Goal: Task Accomplishment & Management: Manage account settings

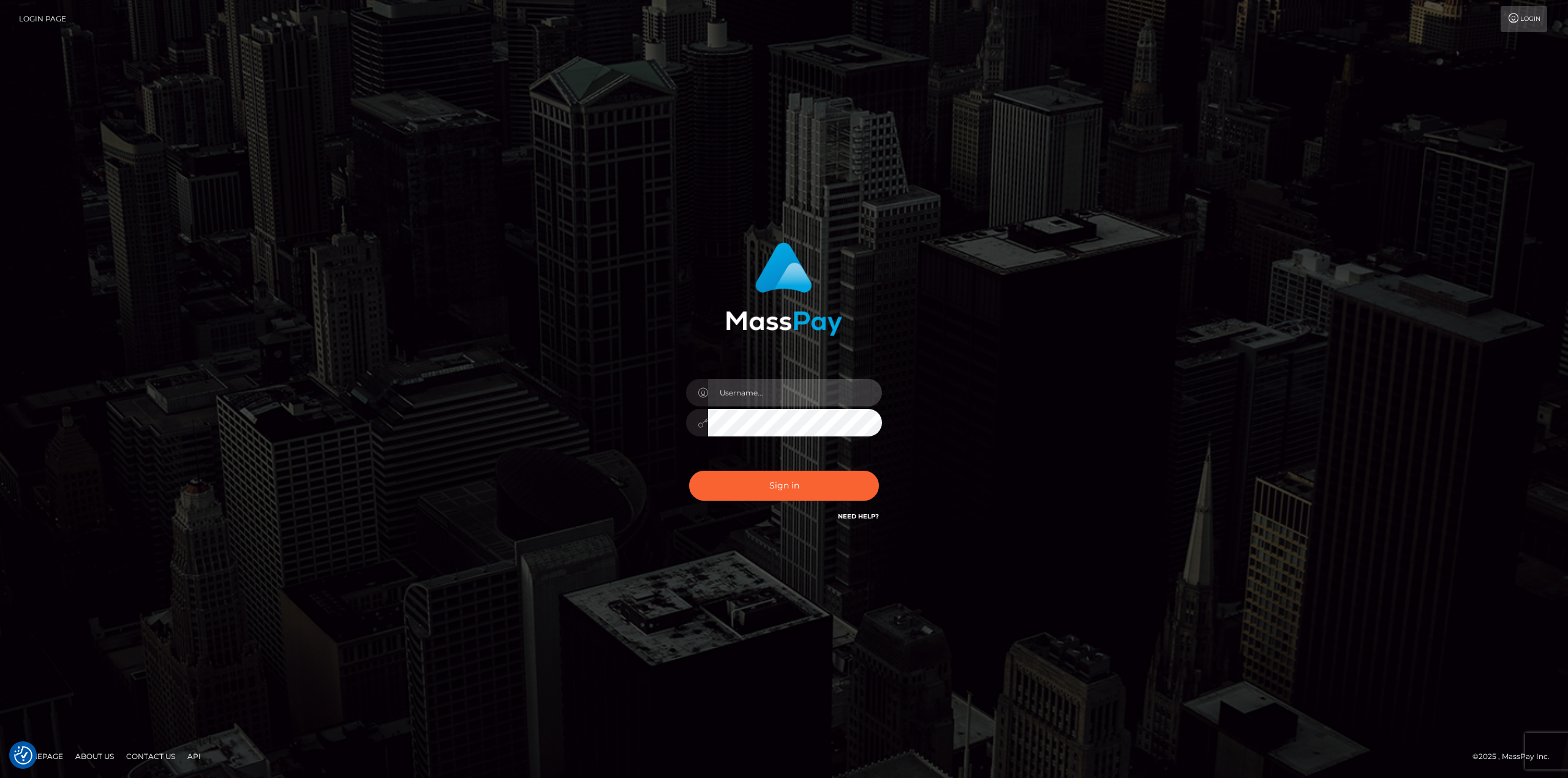
click at [812, 392] on input "text" at bounding box center [795, 392] width 174 height 28
type input "Ahmed"
click at [689, 470] on button "Sign in" at bounding box center [784, 485] width 189 height 30
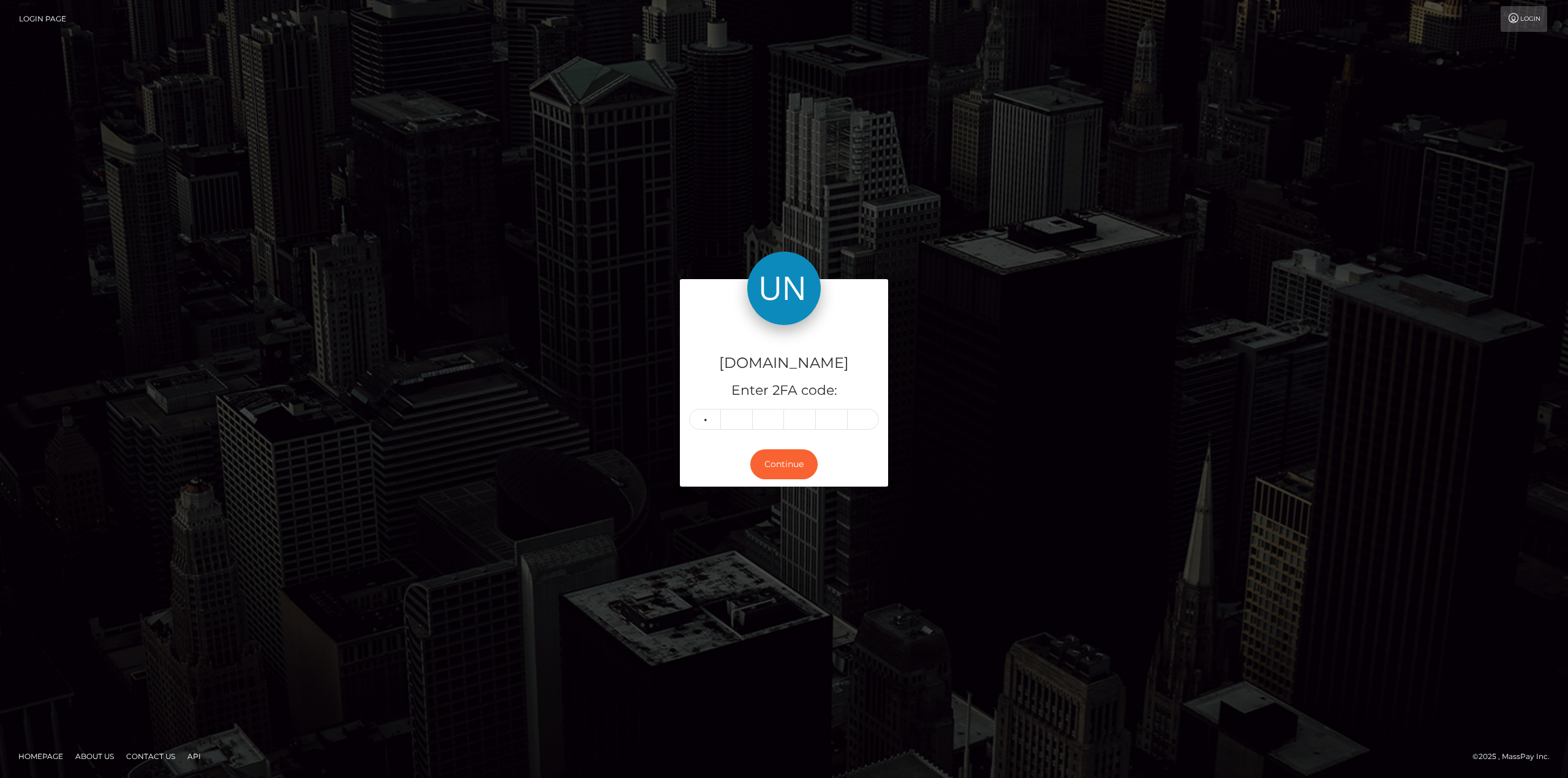
type input "4"
type input "7"
type input "9"
type input "5"
type input "6"
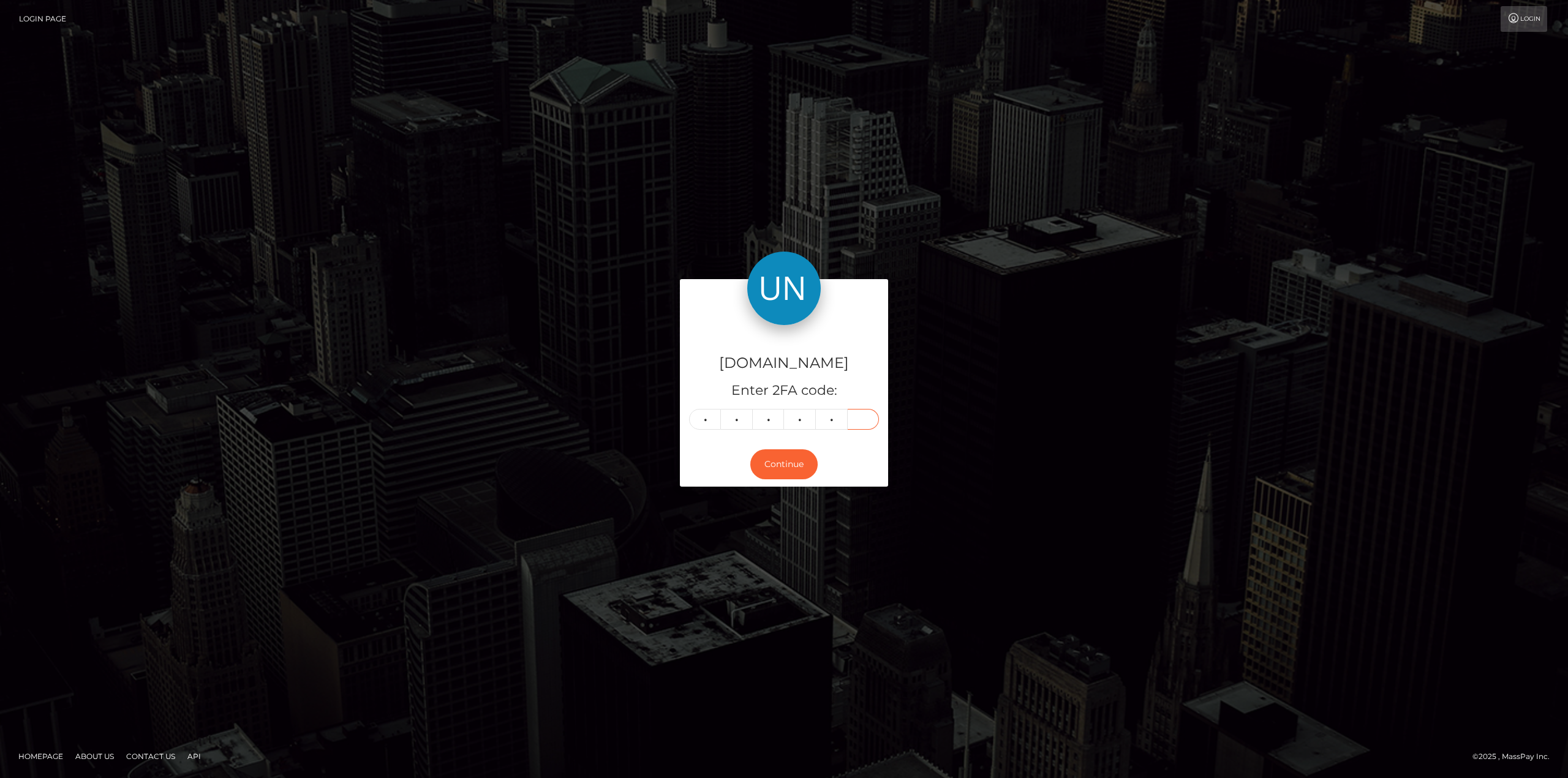
type input "5"
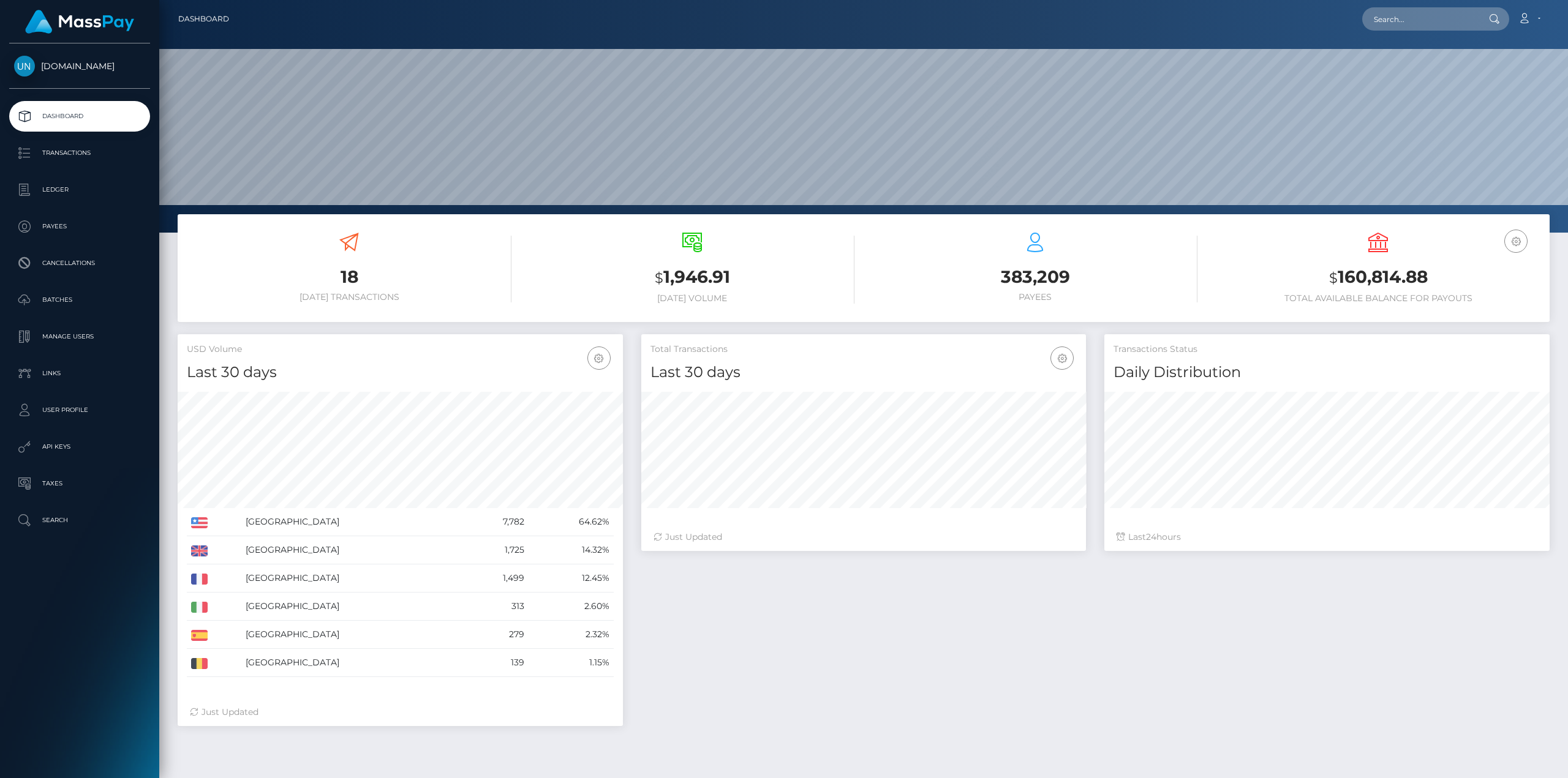
scroll to position [217, 445]
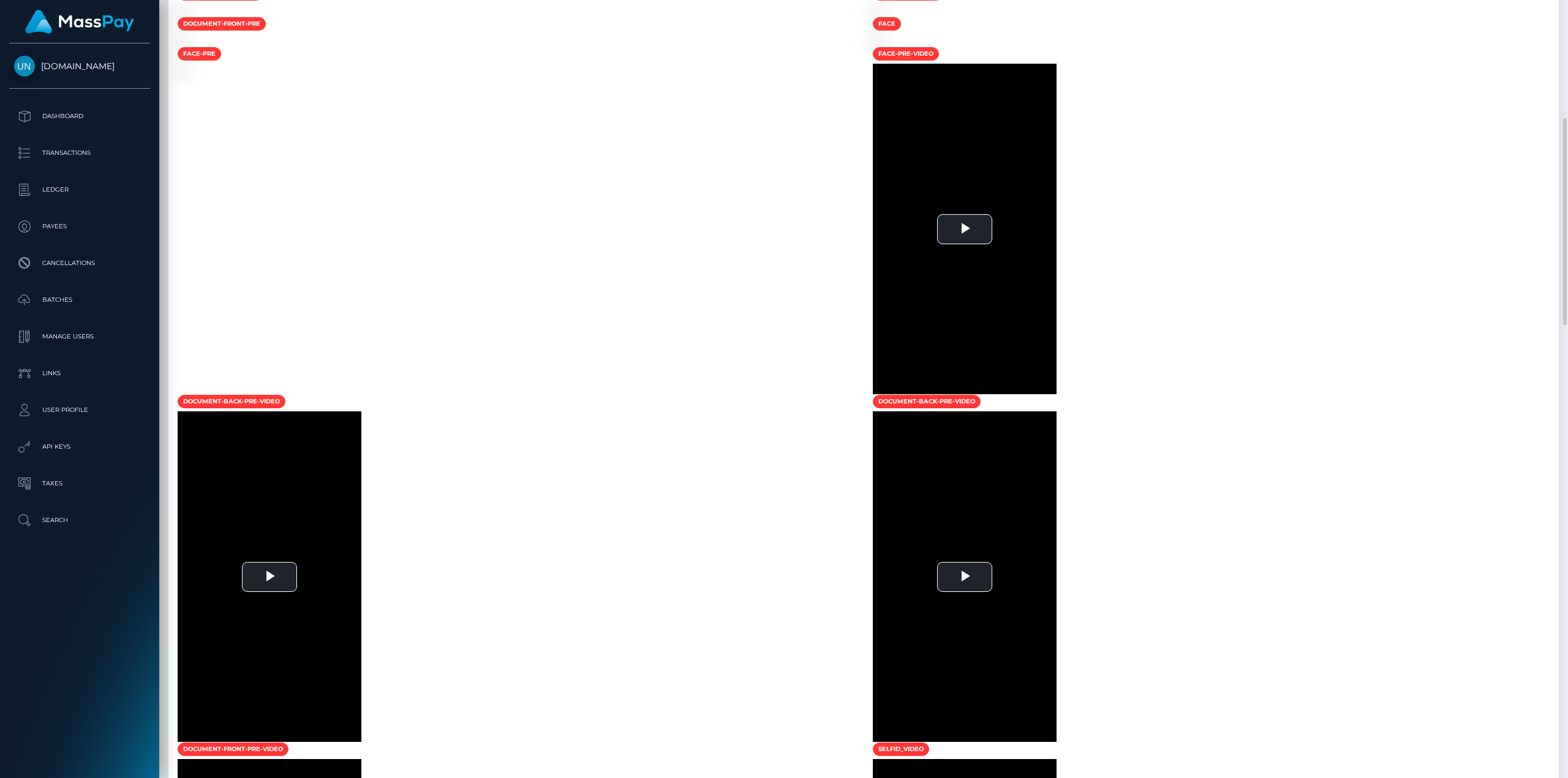
scroll to position [796, 0]
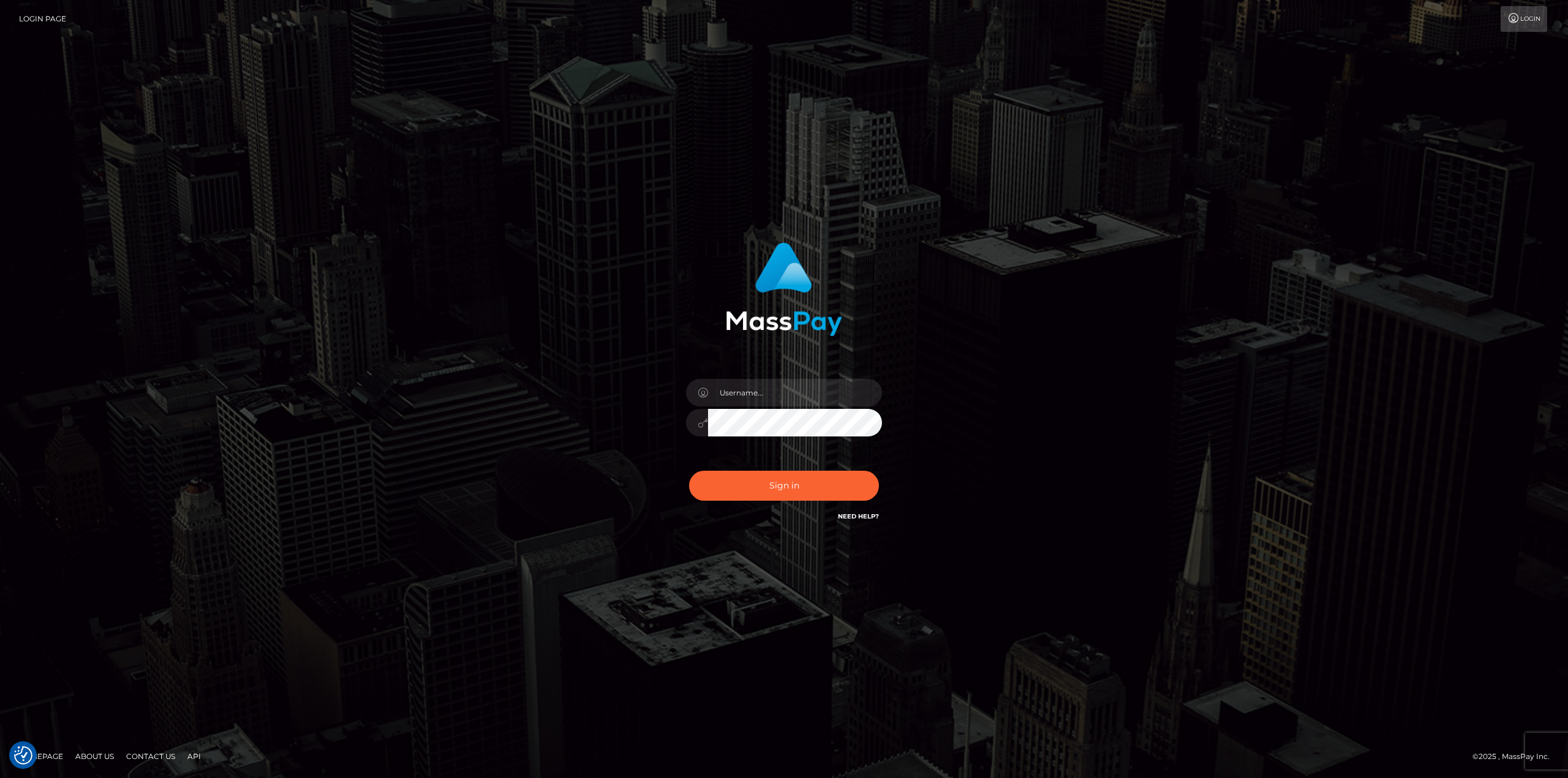
click at [381, 248] on div "Sign in" at bounding box center [784, 389] width 1568 height 495
drag, startPoint x: 386, startPoint y: 0, endPoint x: 756, endPoint y: 374, distance: 526.1
click at [756, 371] on div "Sign in" at bounding box center [784, 384] width 321 height 300
click at [769, 387] on input "text" at bounding box center [795, 392] width 174 height 28
type input "[PERSON_NAME]"
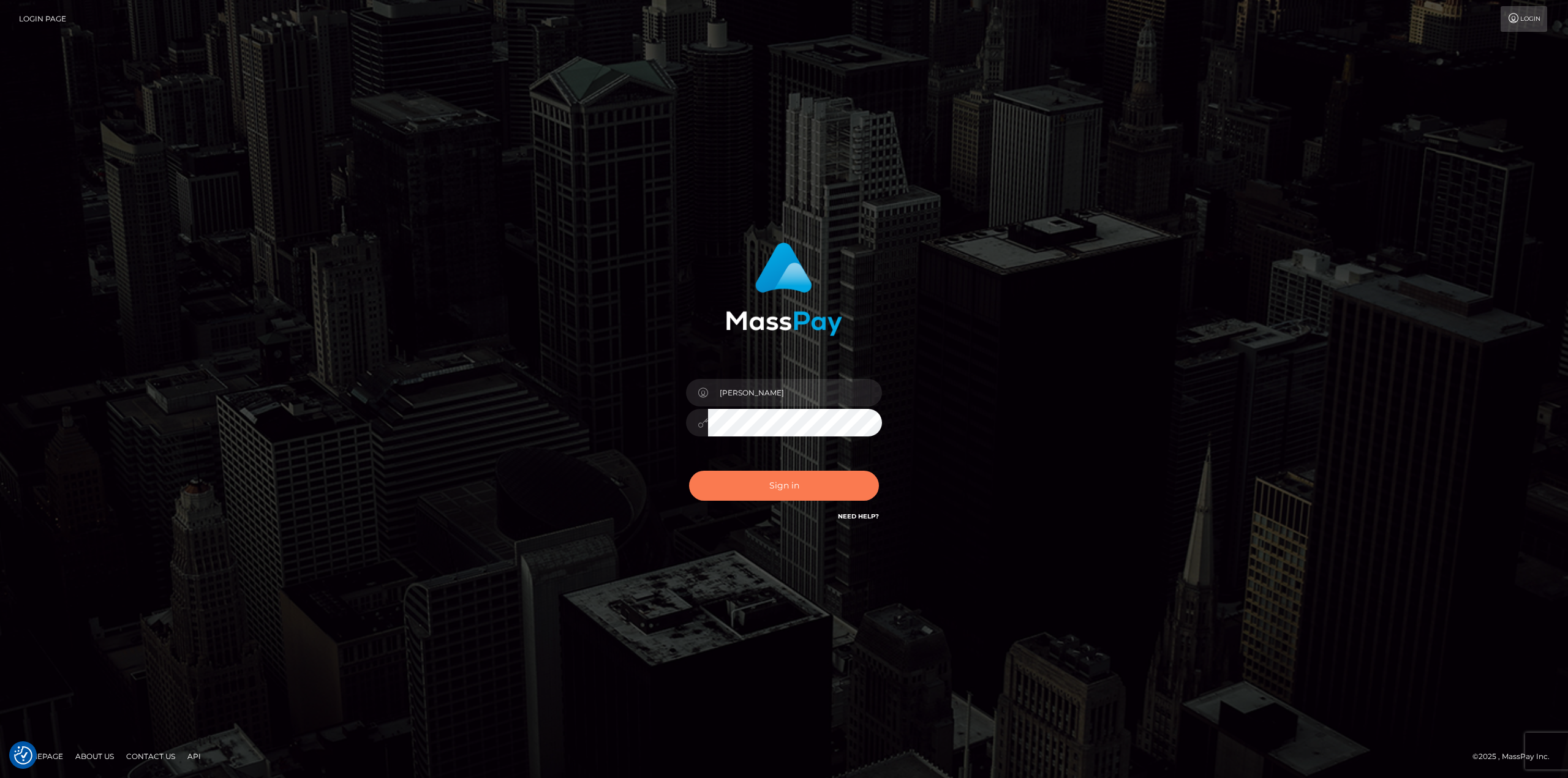
click at [795, 477] on button "Sign in" at bounding box center [784, 485] width 189 height 30
click at [786, 400] on input "text" at bounding box center [795, 392] width 174 height 28
type input "[PERSON_NAME]"
click at [803, 483] on button "Sign in" at bounding box center [784, 485] width 189 height 30
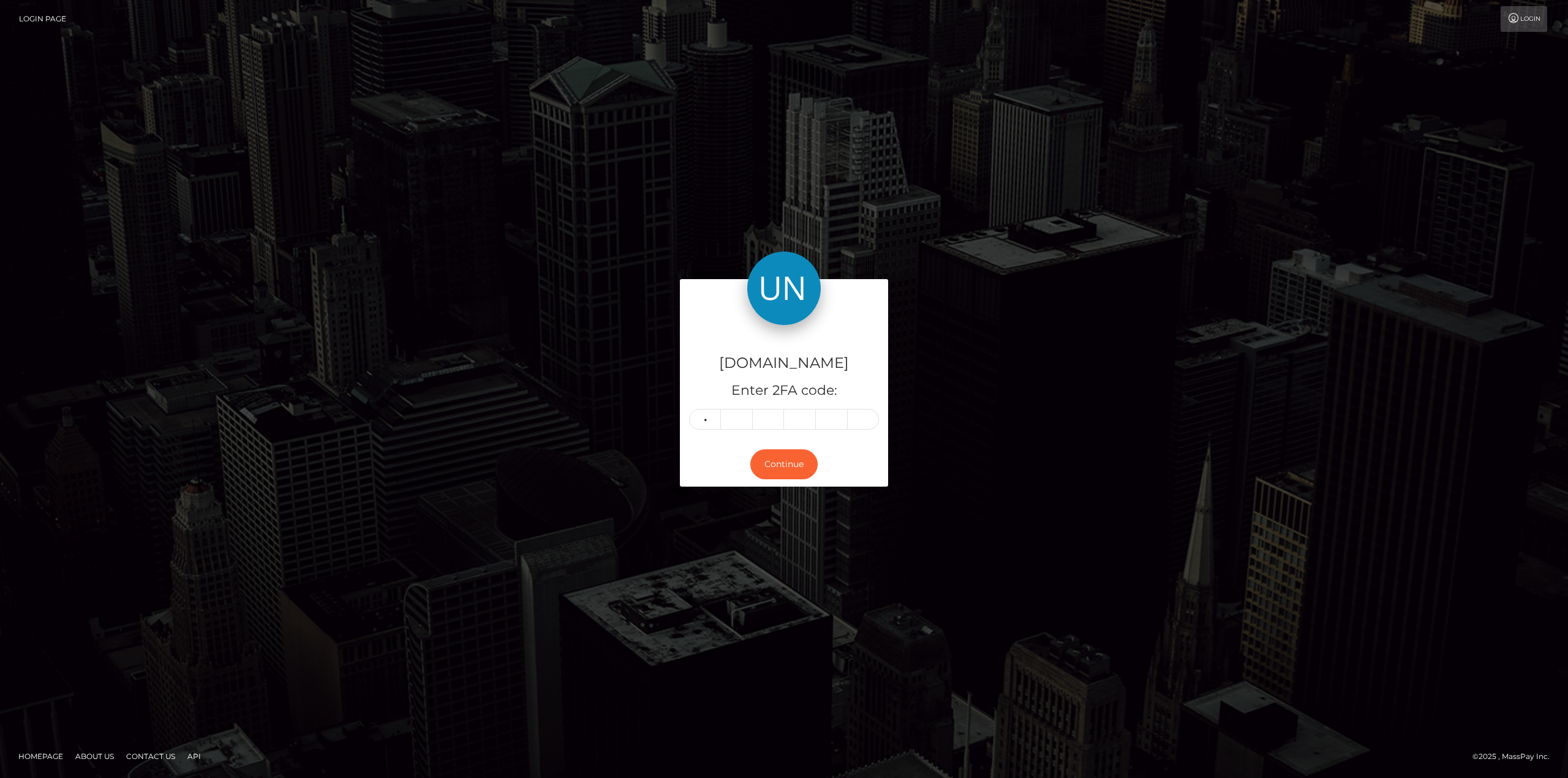
type input "2"
type input "3"
type input "7"
type input "4"
type input "2"
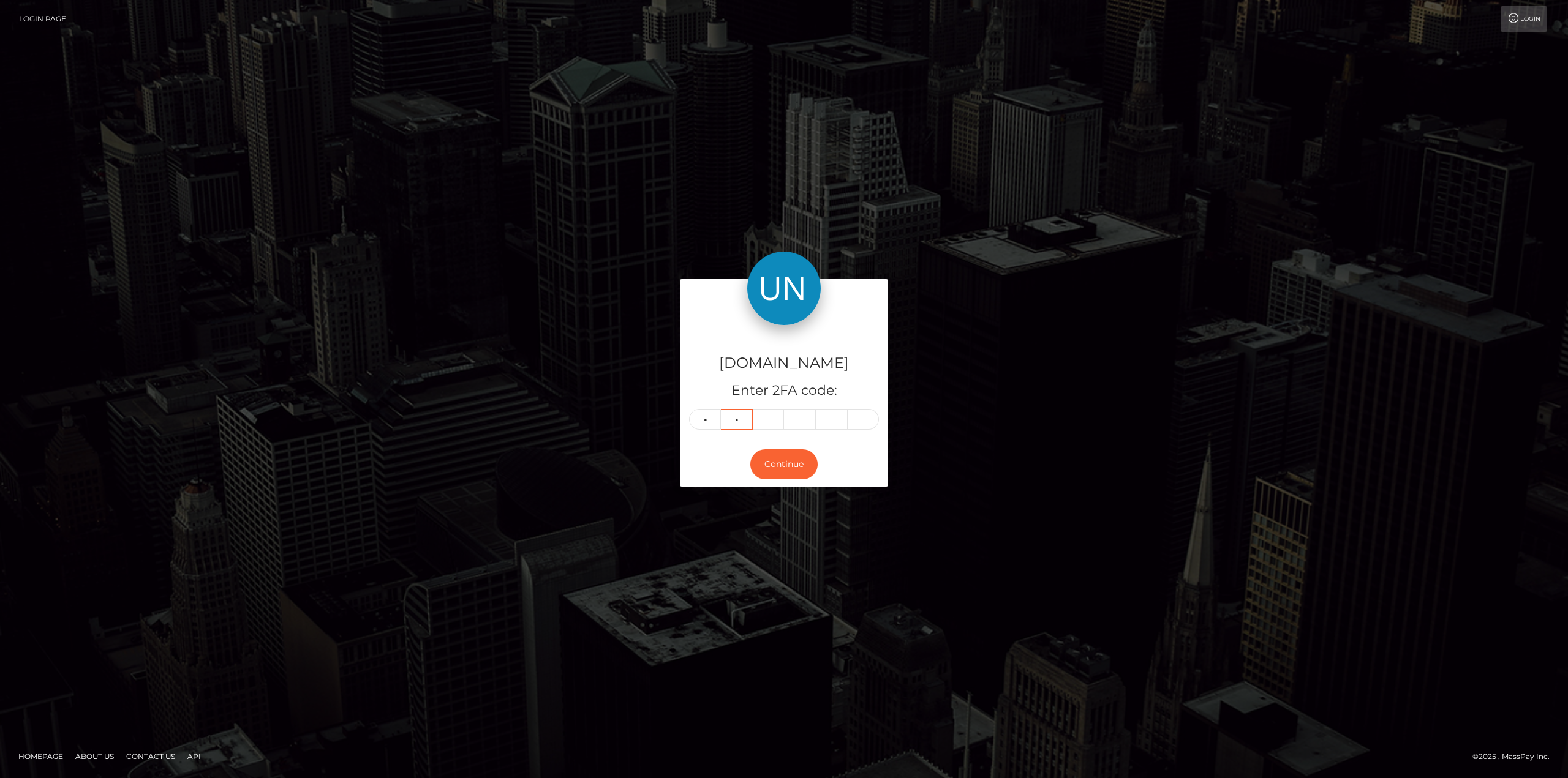
type input "3"
type input "7"
type input "0"
type input "4"
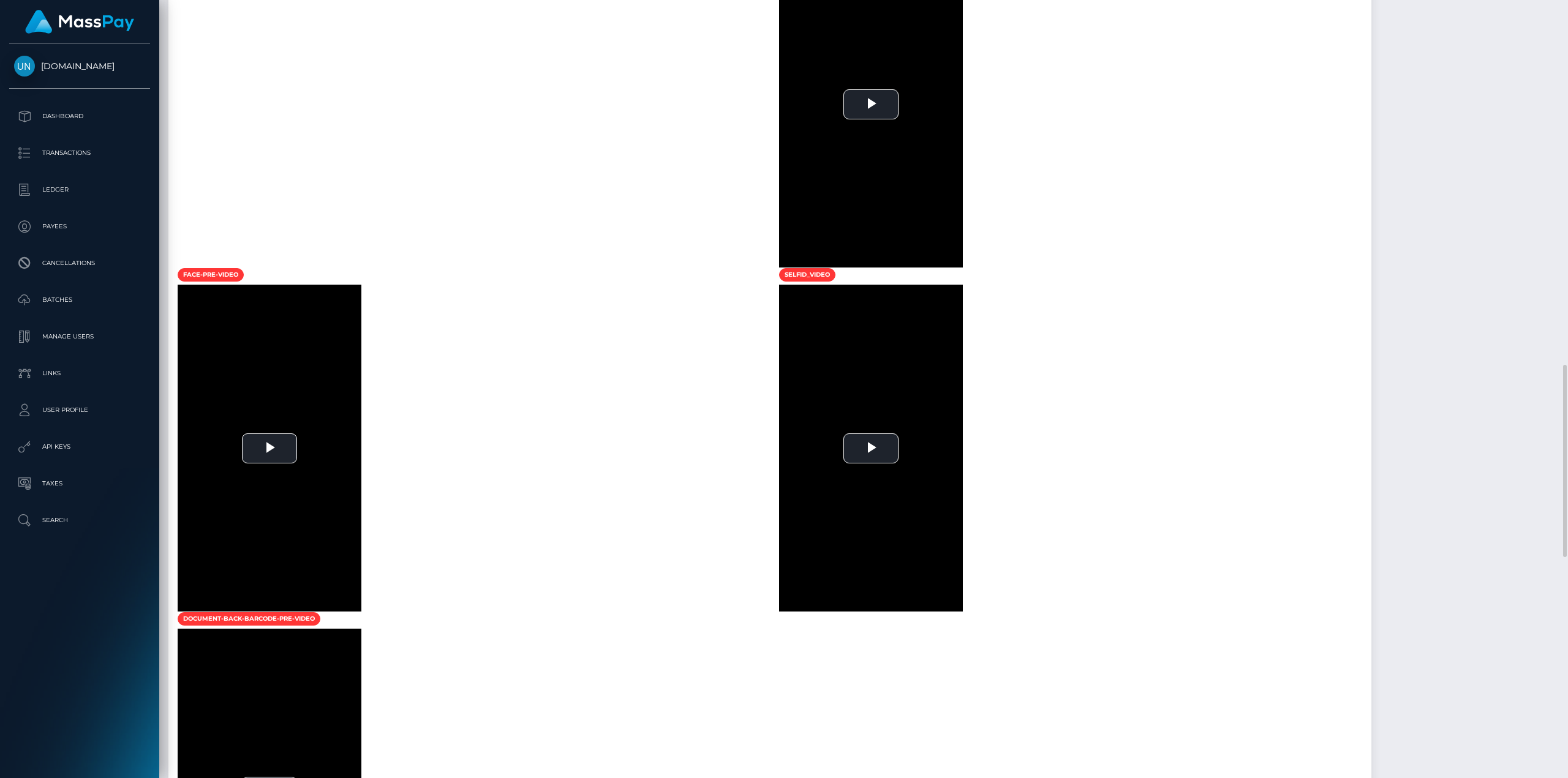
scroll to position [979, 0]
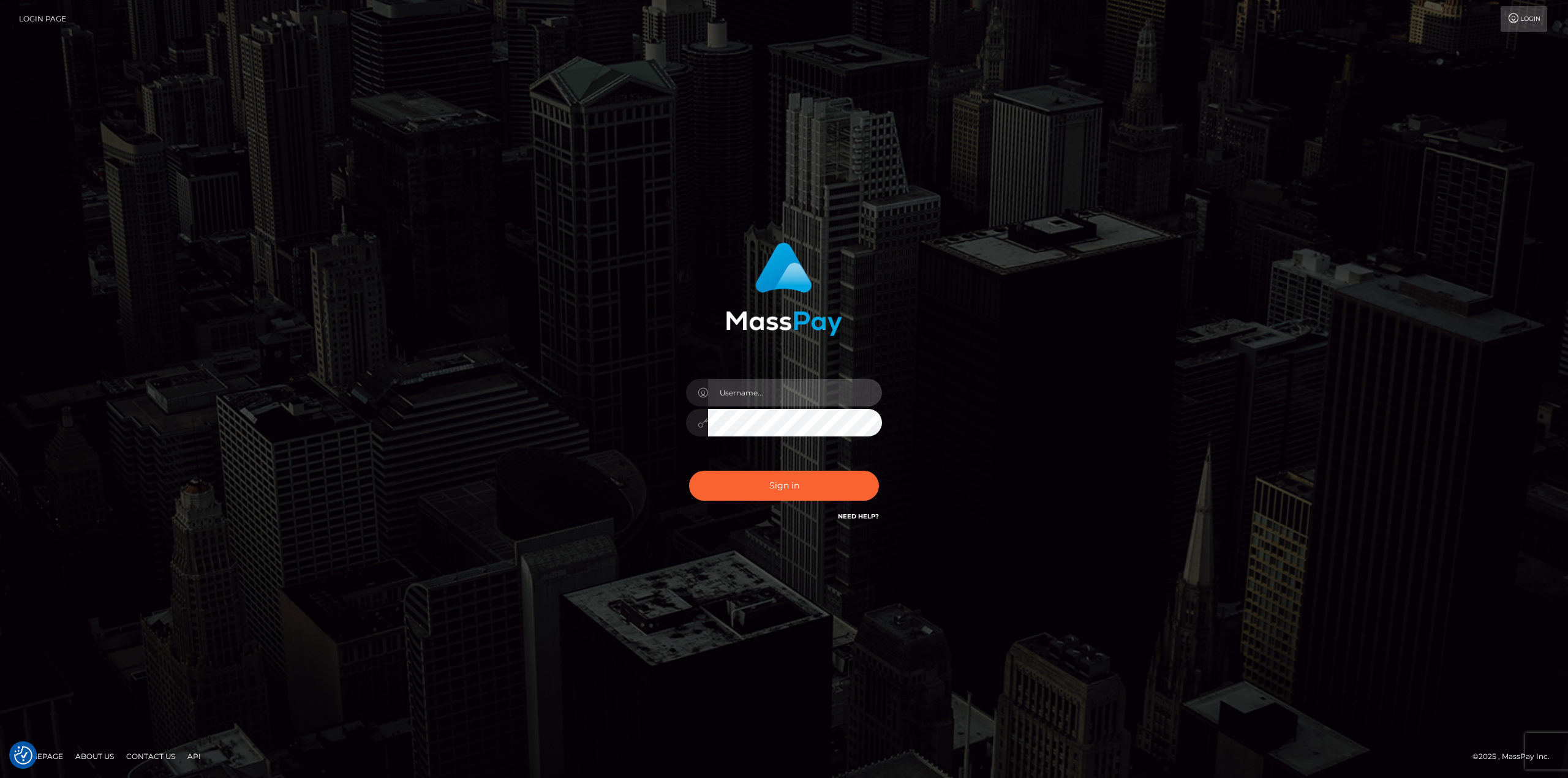
drag, startPoint x: 841, startPoint y: 389, endPoint x: 839, endPoint y: 406, distance: 17.1
click at [841, 389] on input "text" at bounding box center [795, 392] width 174 height 28
type input "Ahmed"
click at [689, 470] on button "Sign in" at bounding box center [784, 485] width 189 height 30
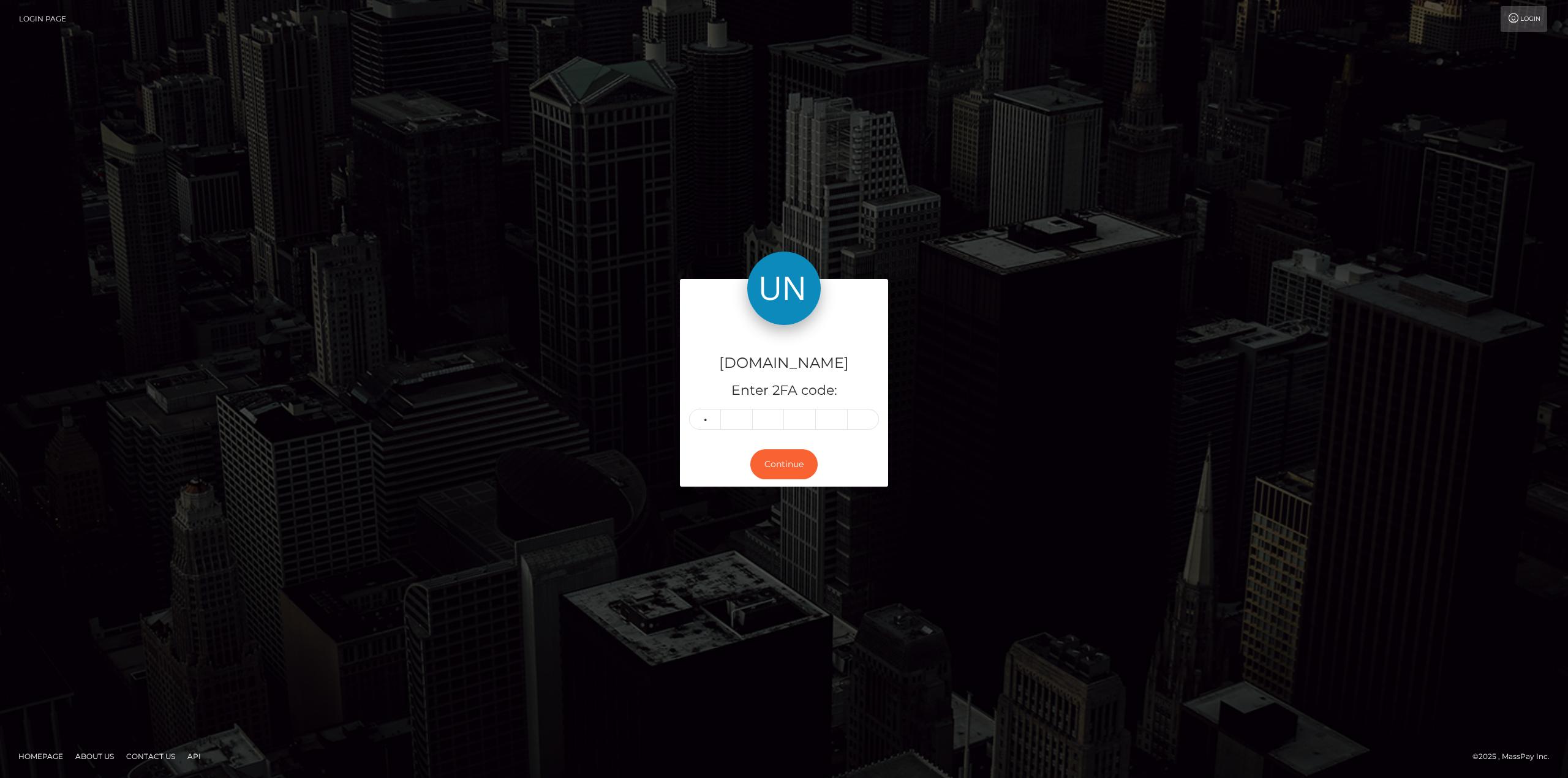
type input "7"
type input "6"
type input "9"
type input "1"
type input "4"
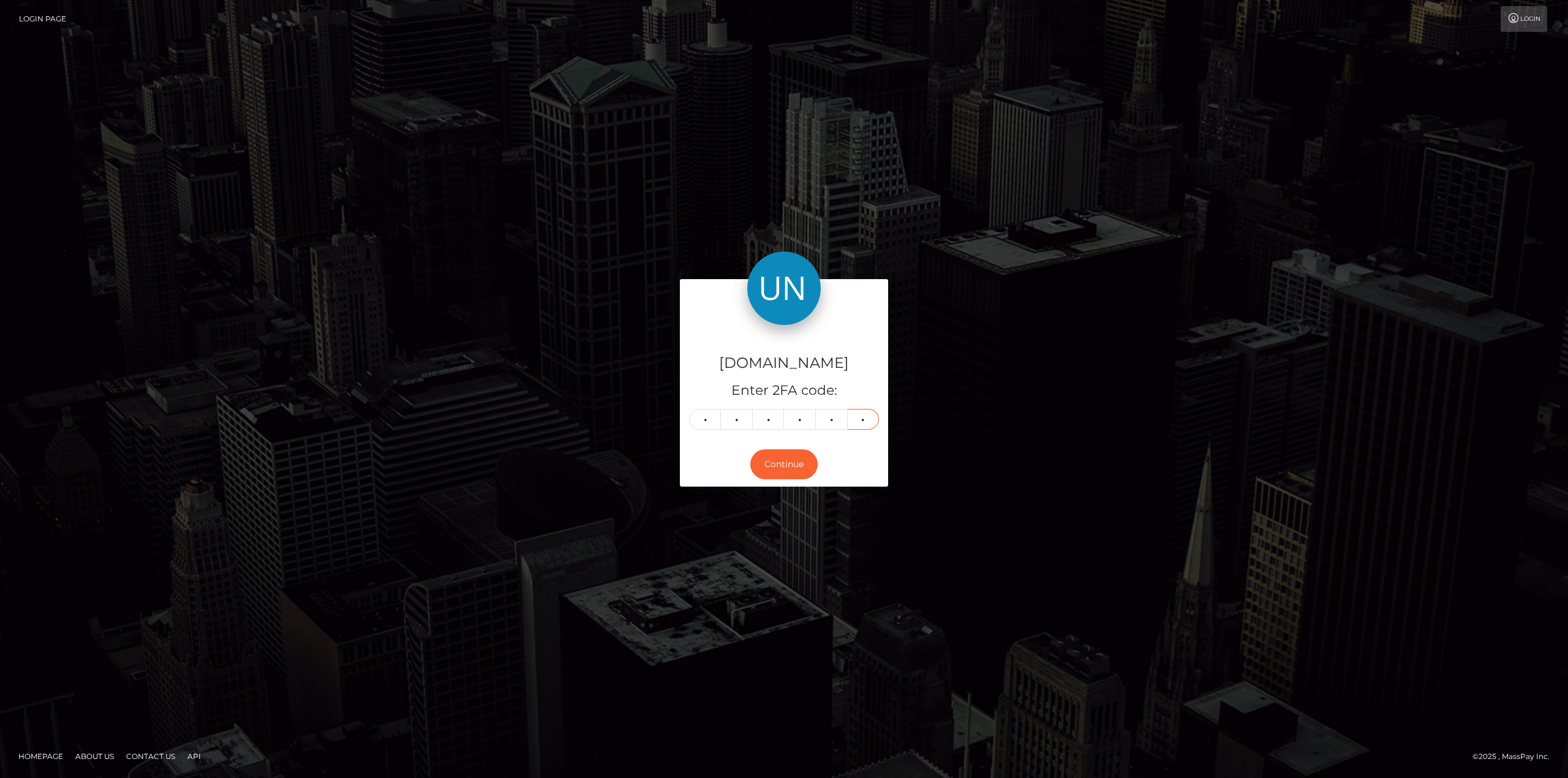
type input "7"
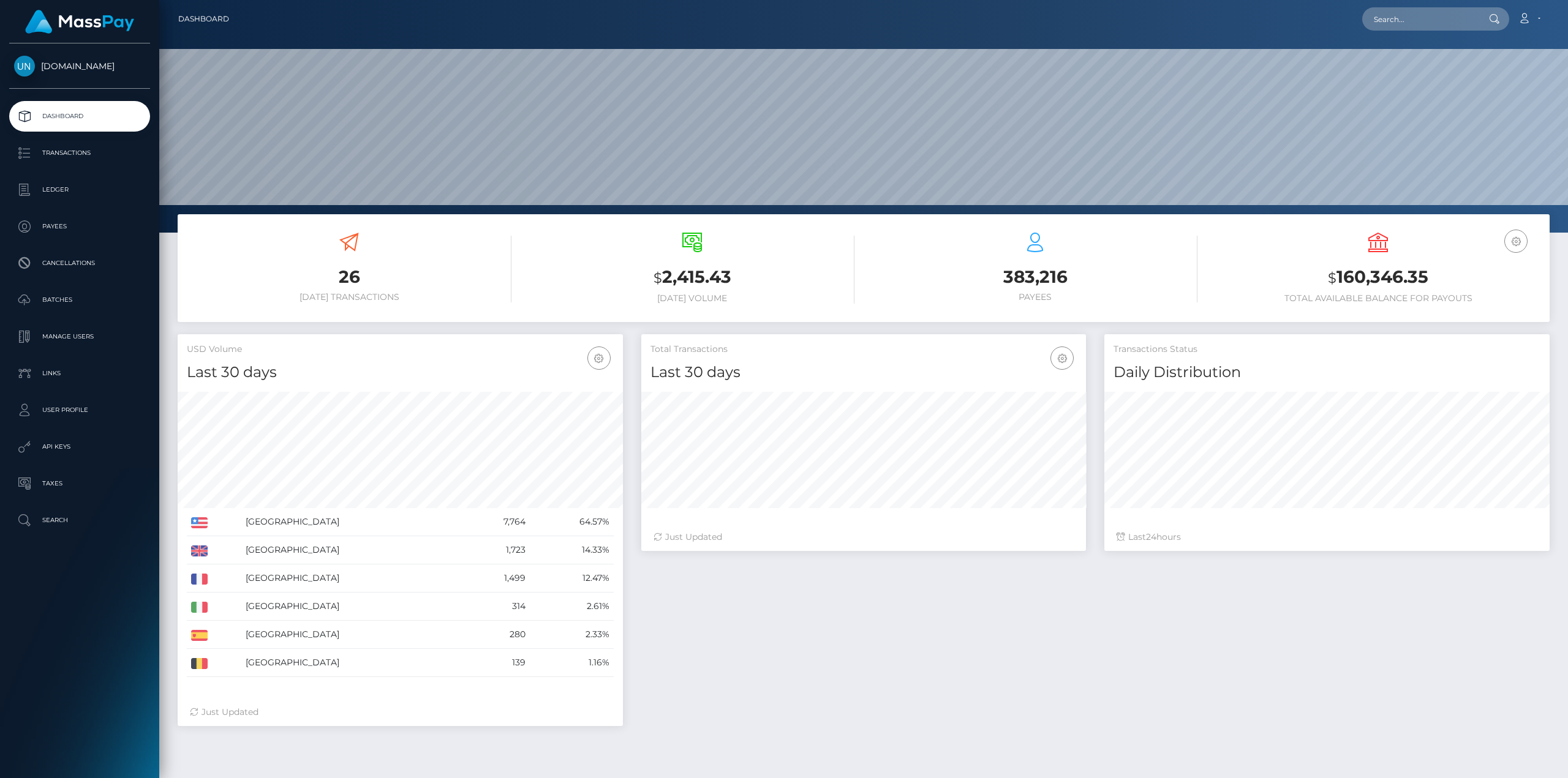
scroll to position [217, 445]
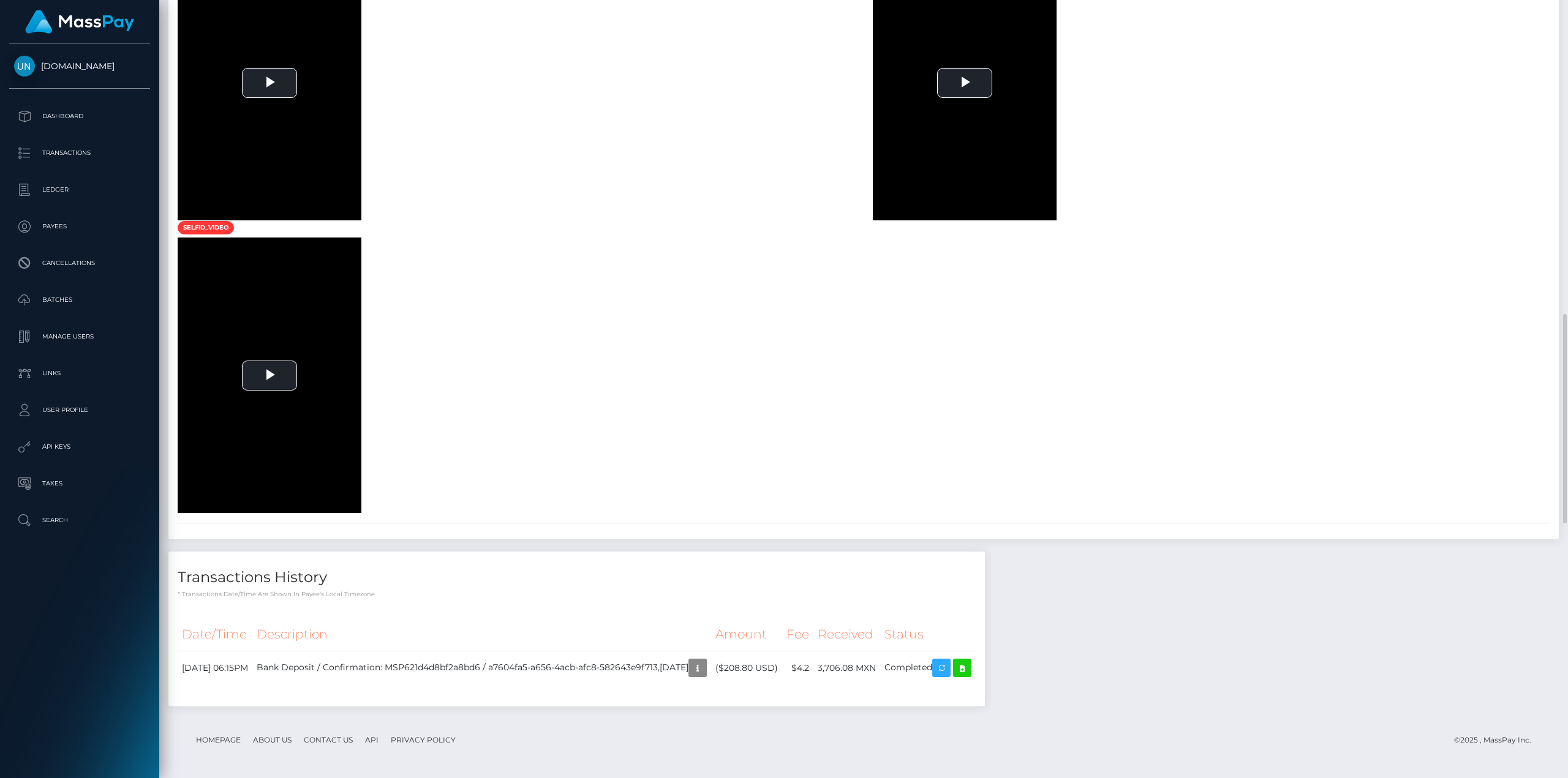
scroll to position [1530, 0]
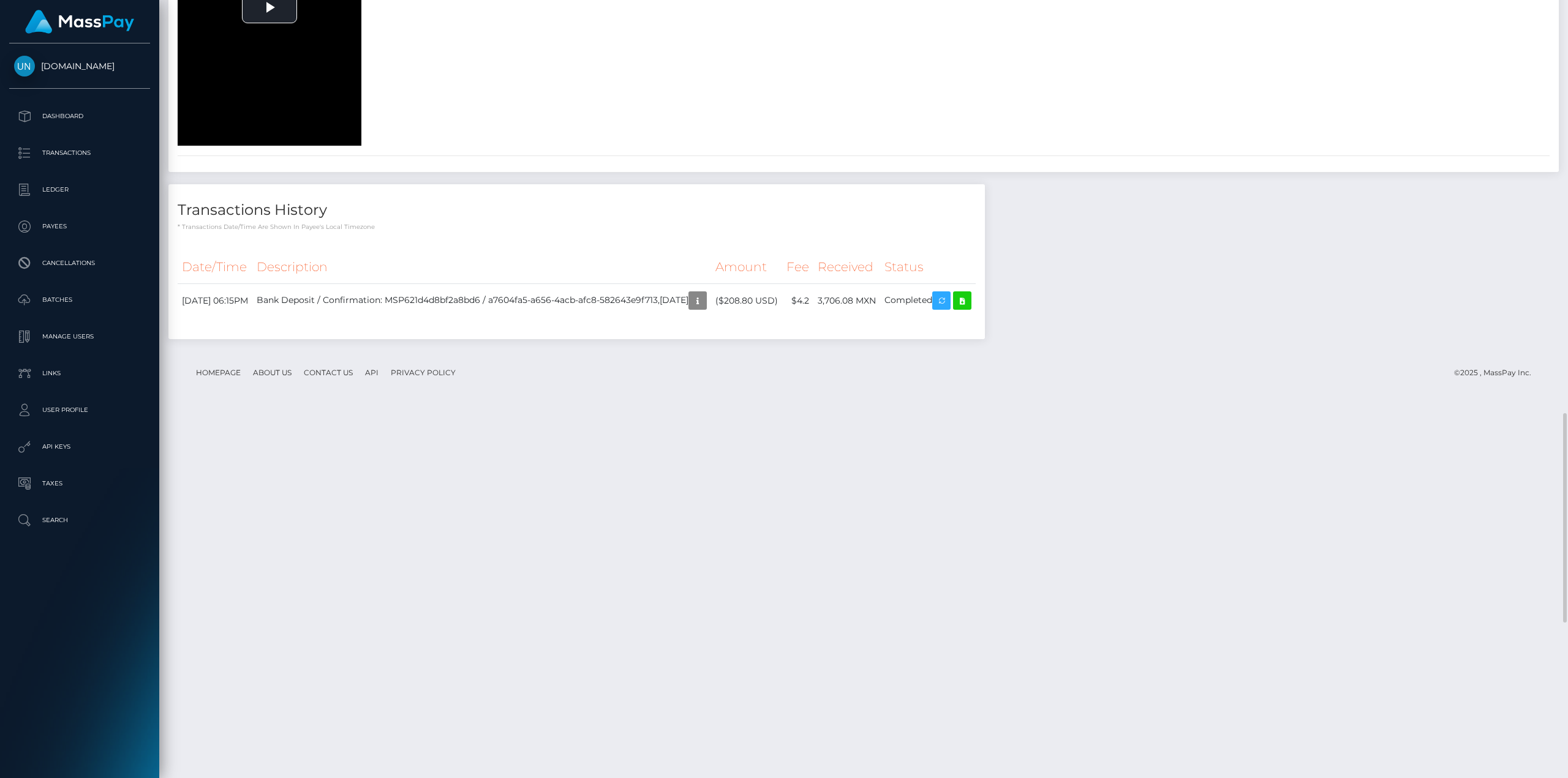
drag, startPoint x: 237, startPoint y: 493, endPoint x: 226, endPoint y: 490, distance: 11.4
drag, startPoint x: 230, startPoint y: 491, endPoint x: 262, endPoint y: 501, distance: 33.5
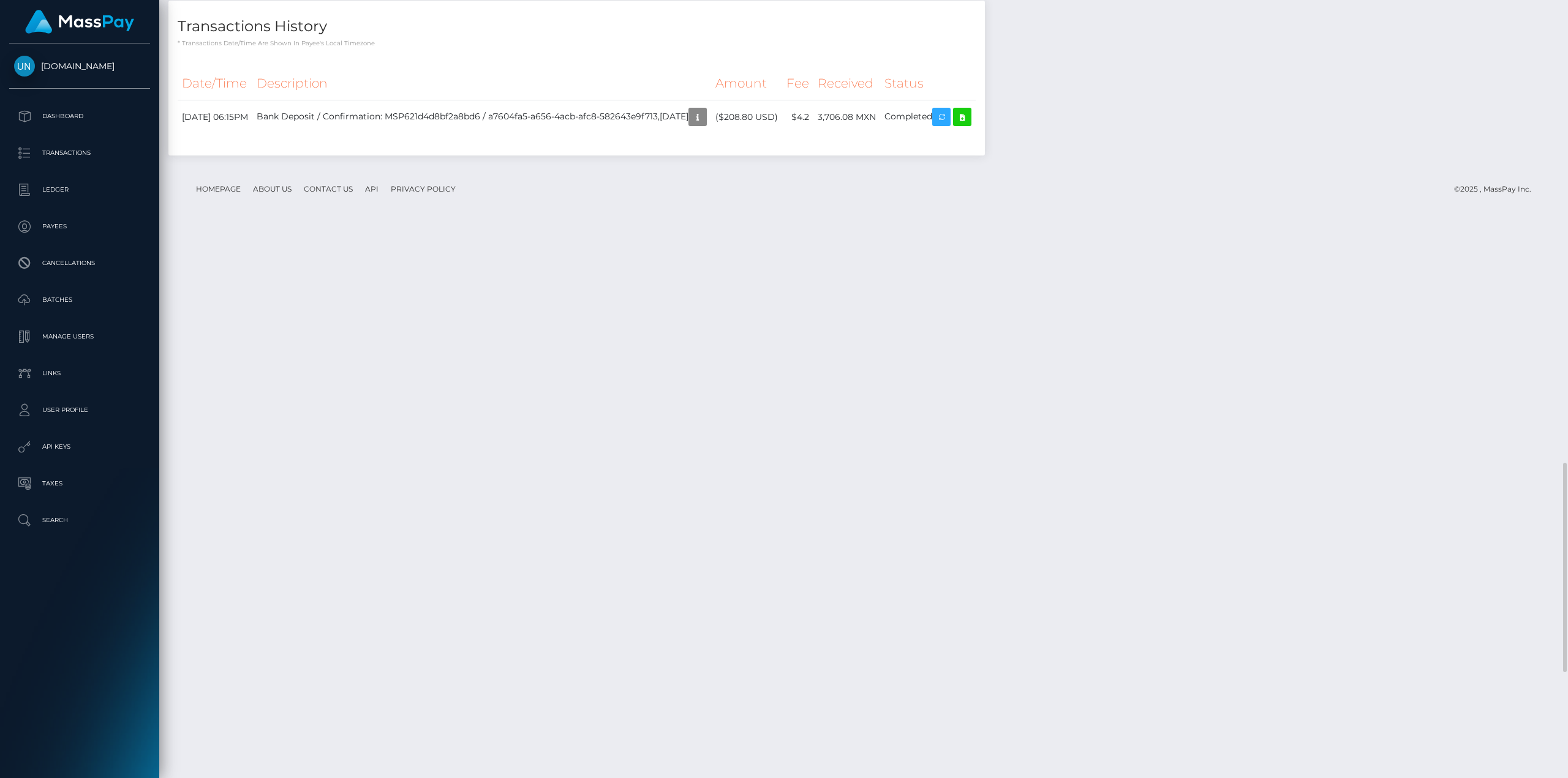
scroll to position [1654, 0]
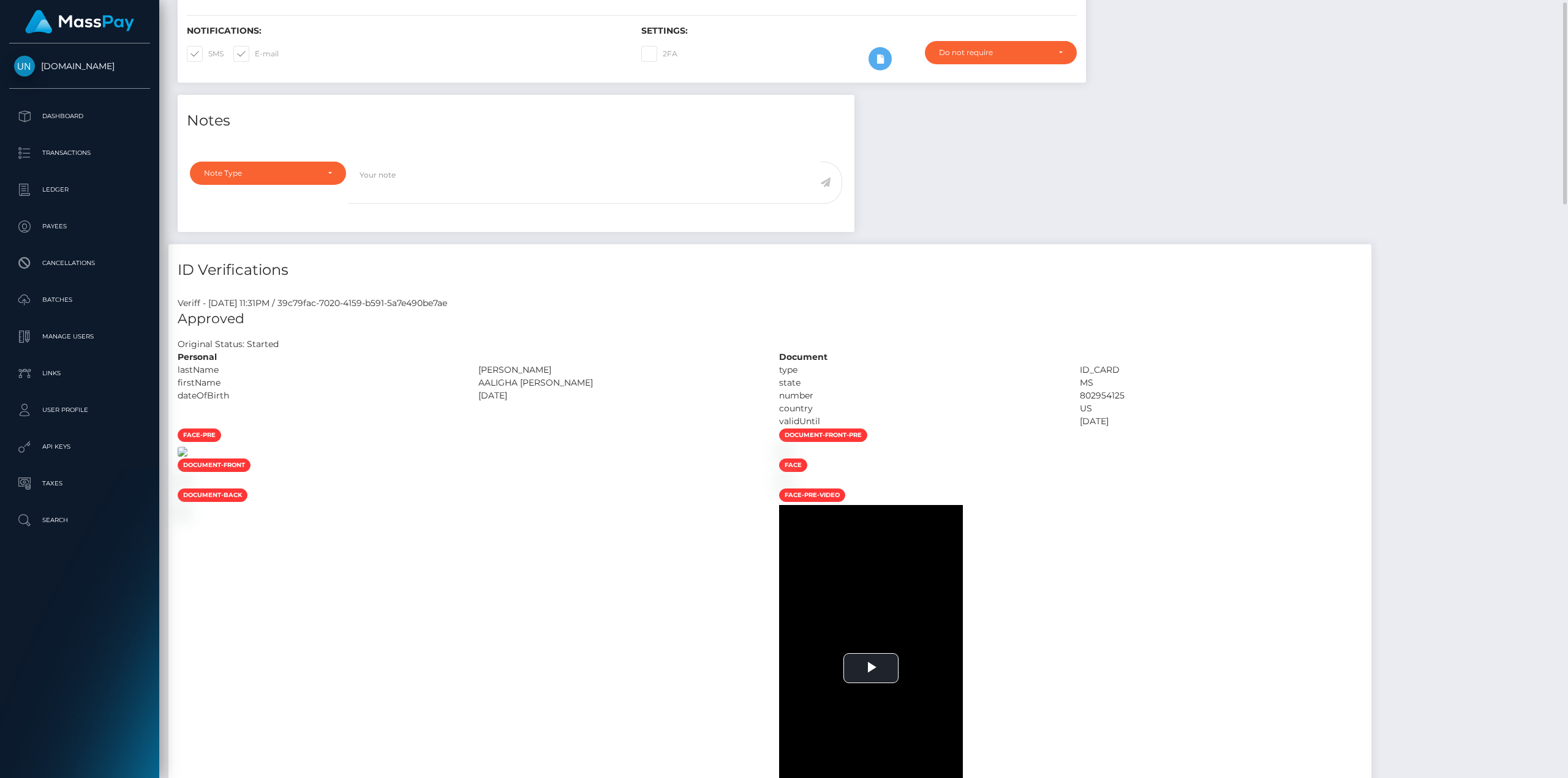
scroll to position [368, 0]
